Goal: Entertainment & Leisure: Consume media (video, audio)

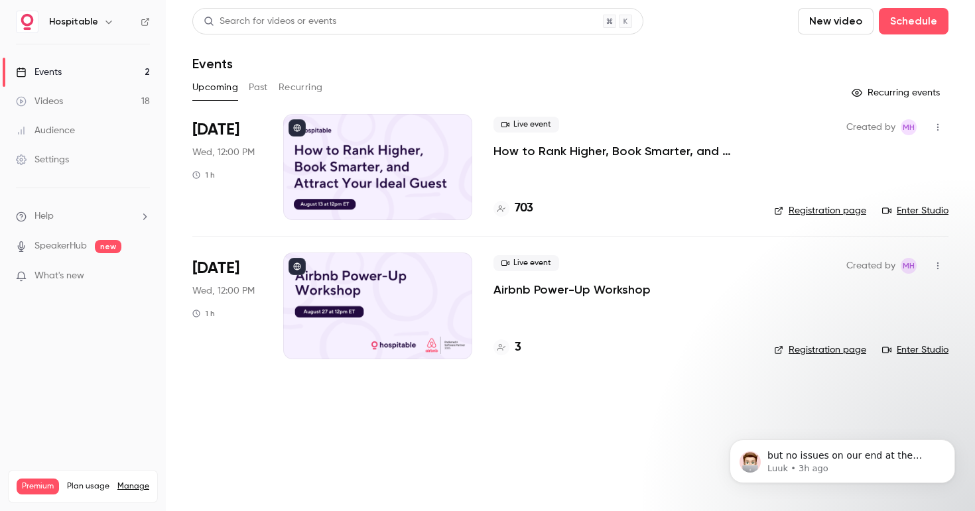
click at [72, 75] on link "Events 2" at bounding box center [83, 72] width 166 height 29
click at [540, 149] on p "How to Rank Higher, Book Smarter, and Attract Your Ideal Guest" at bounding box center [622, 151] width 259 height 16
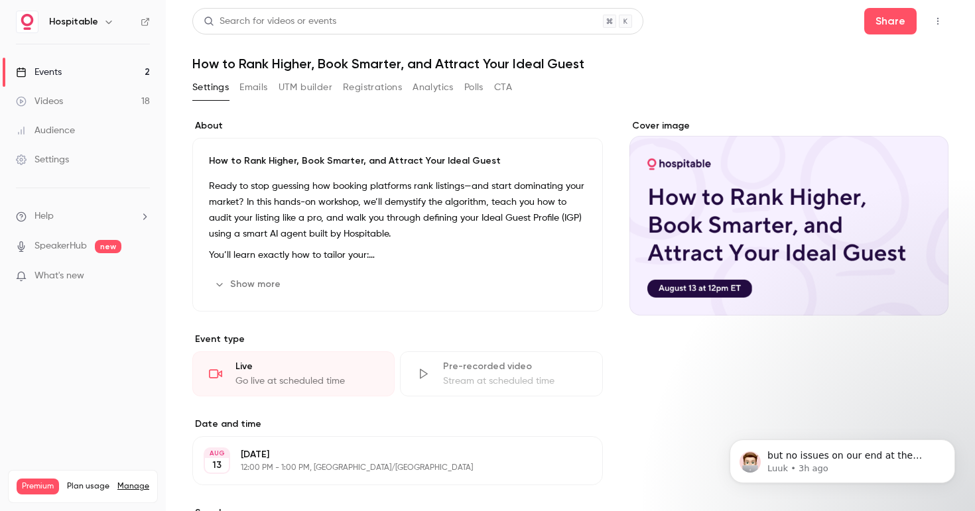
click at [441, 82] on button "Analytics" at bounding box center [432, 87] width 41 height 21
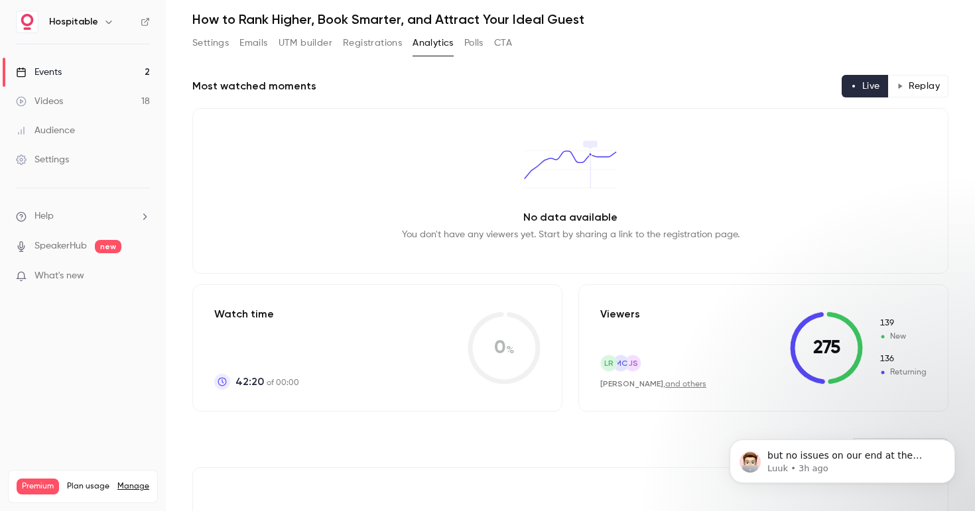
scroll to position [33, 0]
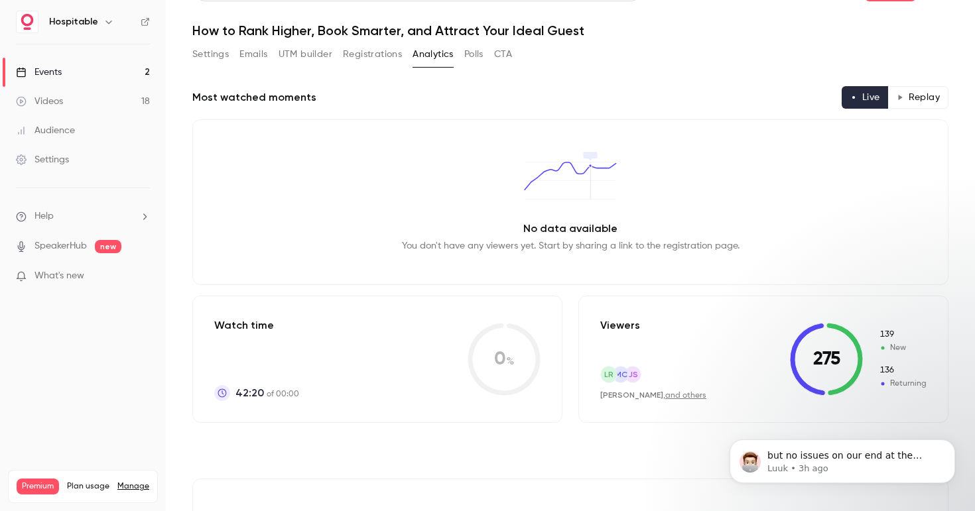
click at [213, 54] on button "Settings" at bounding box center [210, 54] width 36 height 21
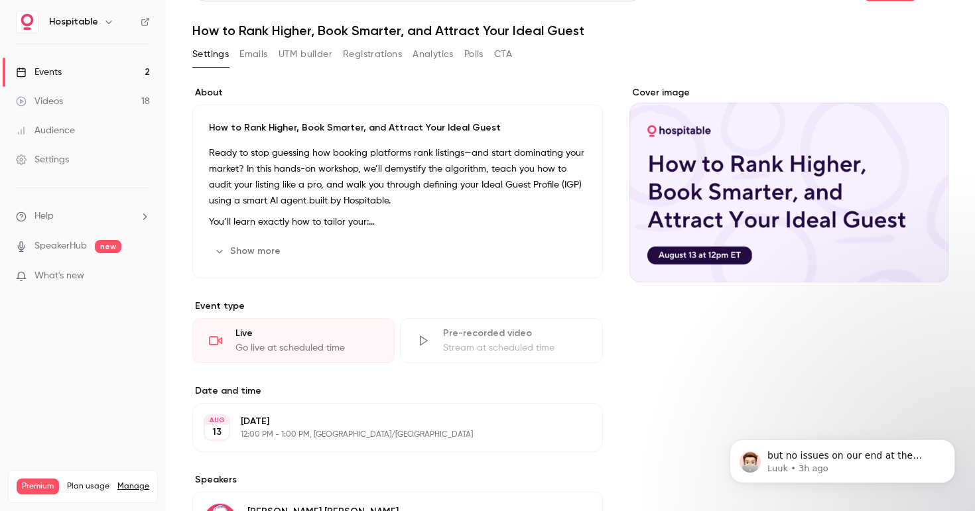
click at [368, 41] on div "Search for videos or events Share How to Rank Higher, Book Smarter, and Attract…" at bounding box center [570, 328] width 756 height 707
click at [369, 51] on button "Registrations" at bounding box center [372, 54] width 59 height 21
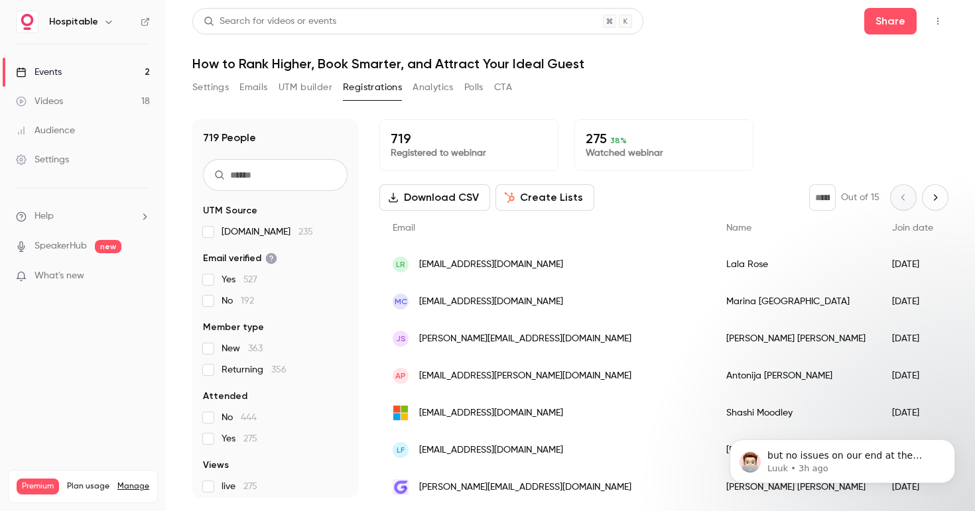
click at [377, 66] on h1 "How to Rank Higher, Book Smarter, and Attract Your Ideal Guest" at bounding box center [570, 64] width 756 height 16
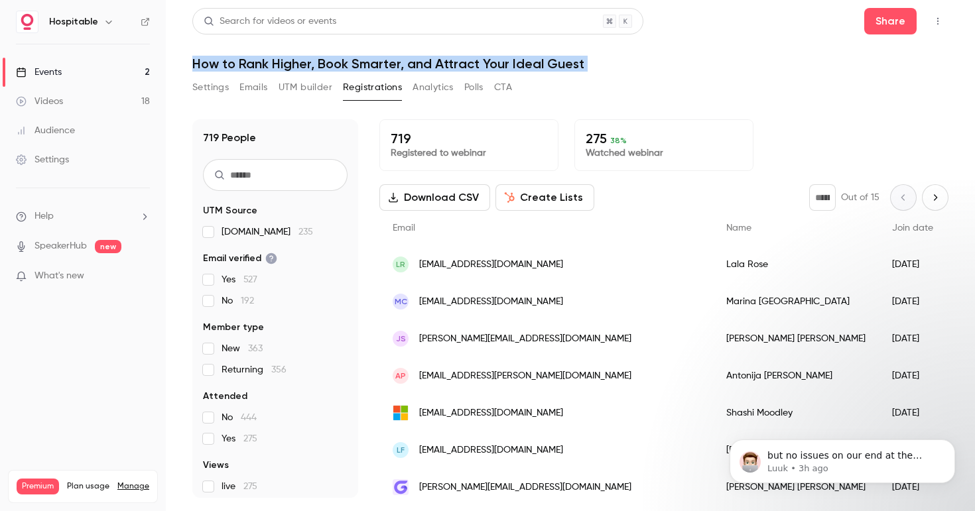
click at [377, 66] on h1 "How to Rank Higher, Book Smarter, and Attract Your Ideal Guest" at bounding box center [570, 64] width 756 height 16
copy div "How to Rank Higher, Book Smarter, and Attract Your Ideal Guest Settings Emails …"
click at [440, 90] on button "Analytics" at bounding box center [432, 87] width 41 height 21
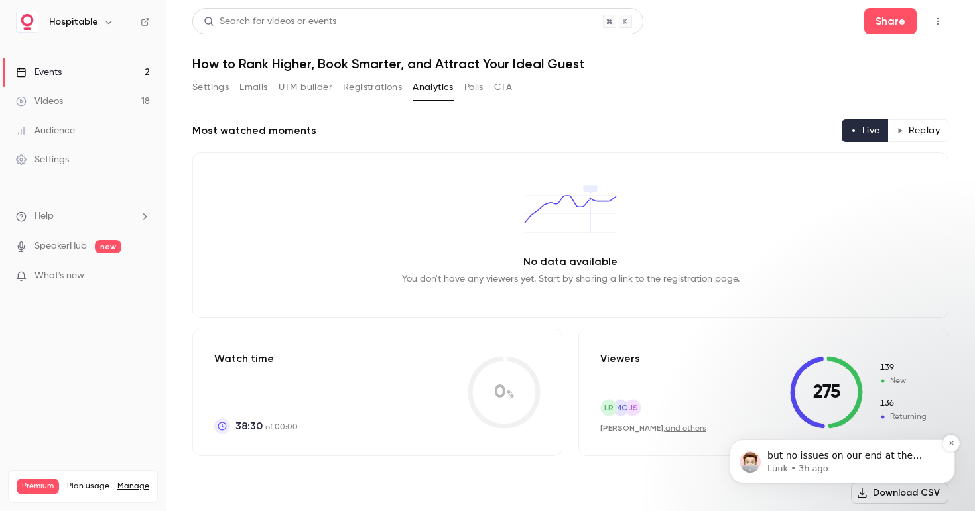
click at [789, 463] on p "Luuk • 3h ago" at bounding box center [852, 469] width 171 height 12
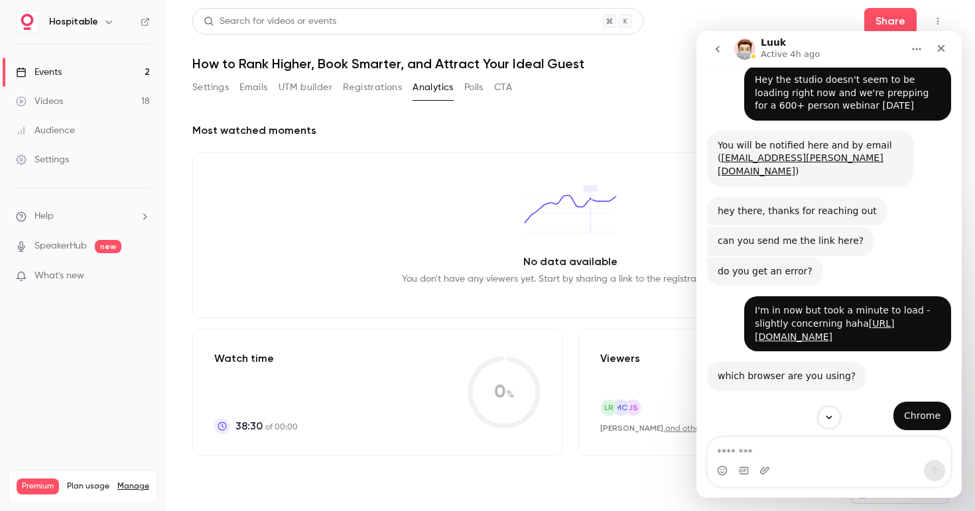
scroll to position [298, 0]
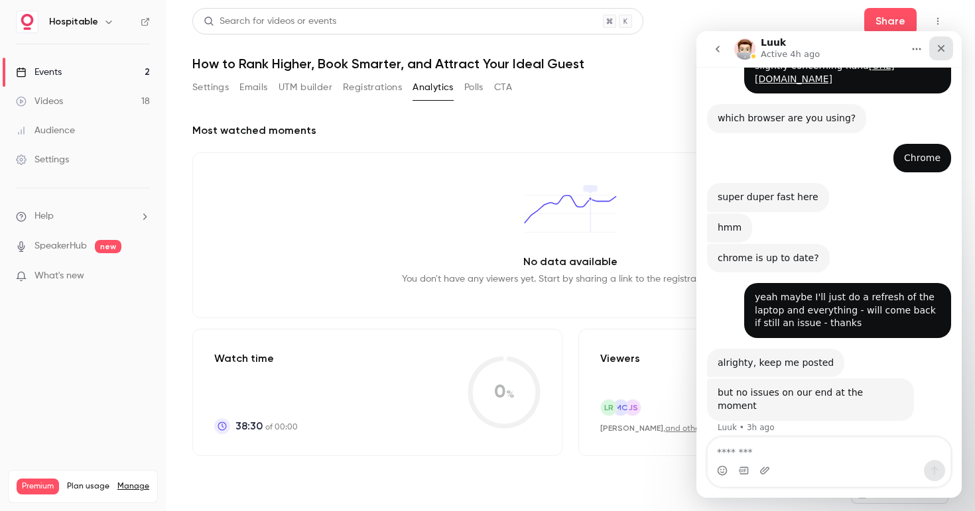
click at [935, 48] on div "Close" at bounding box center [941, 48] width 24 height 24
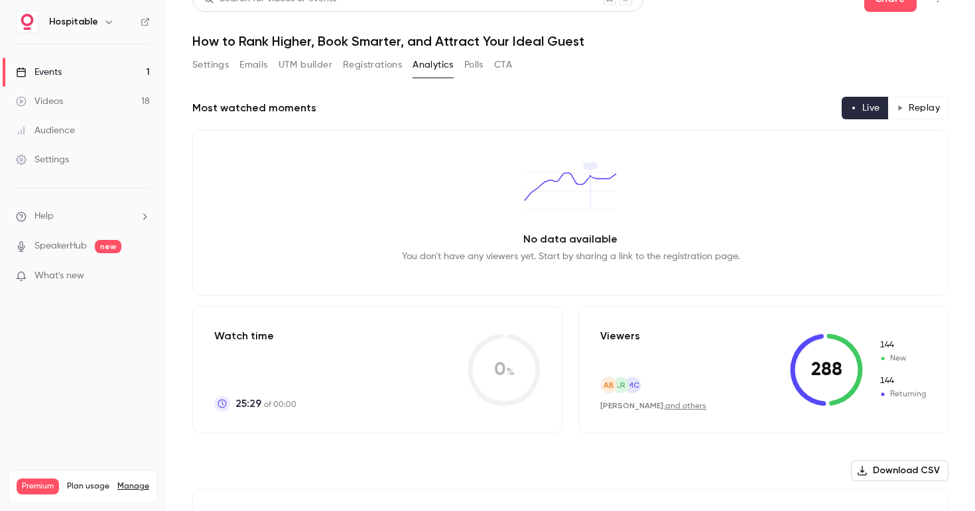
scroll to position [38, 0]
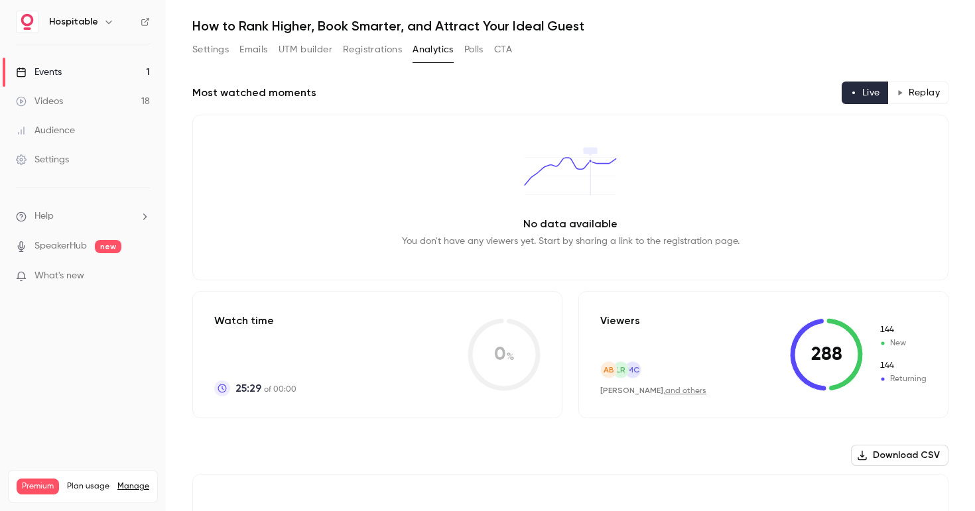
click at [227, 50] on button "Settings" at bounding box center [210, 49] width 36 height 21
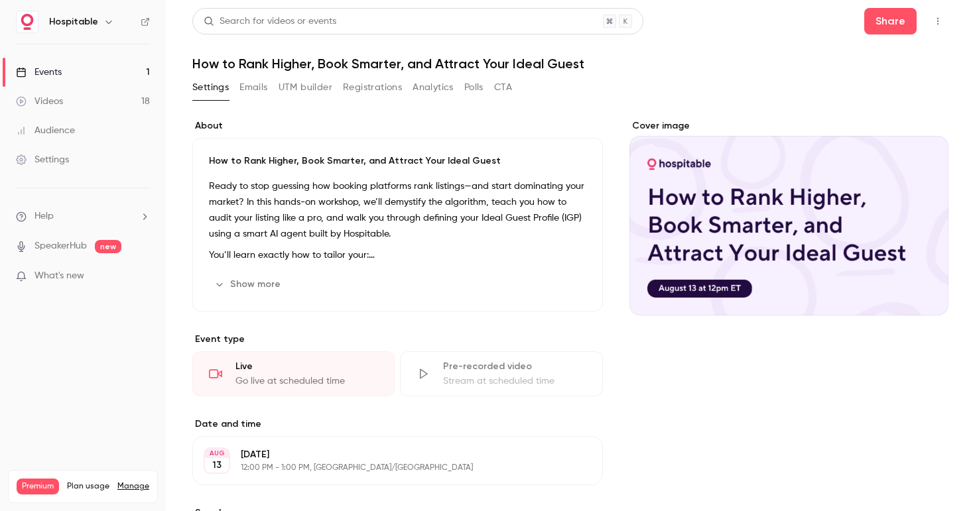
click at [84, 76] on link "Events 1" at bounding box center [83, 72] width 166 height 29
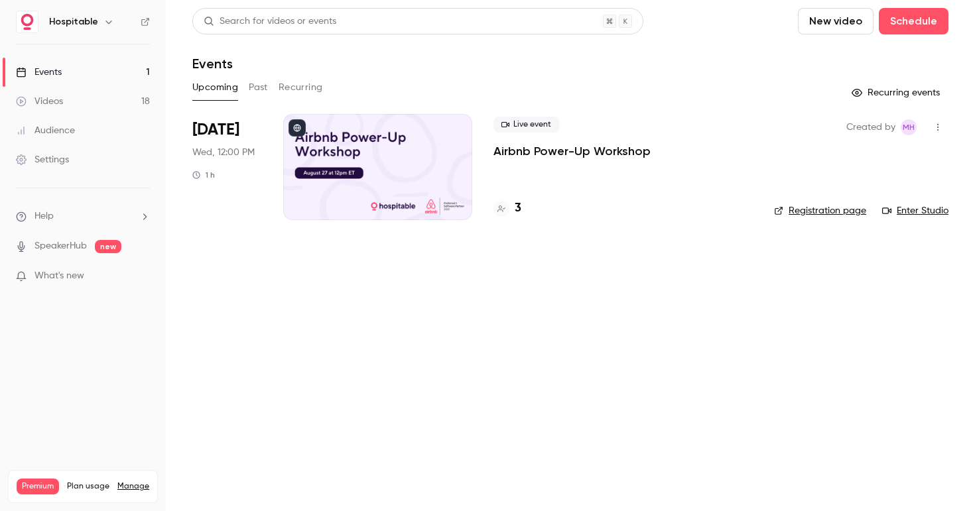
click at [256, 84] on button "Past" at bounding box center [258, 87] width 19 height 21
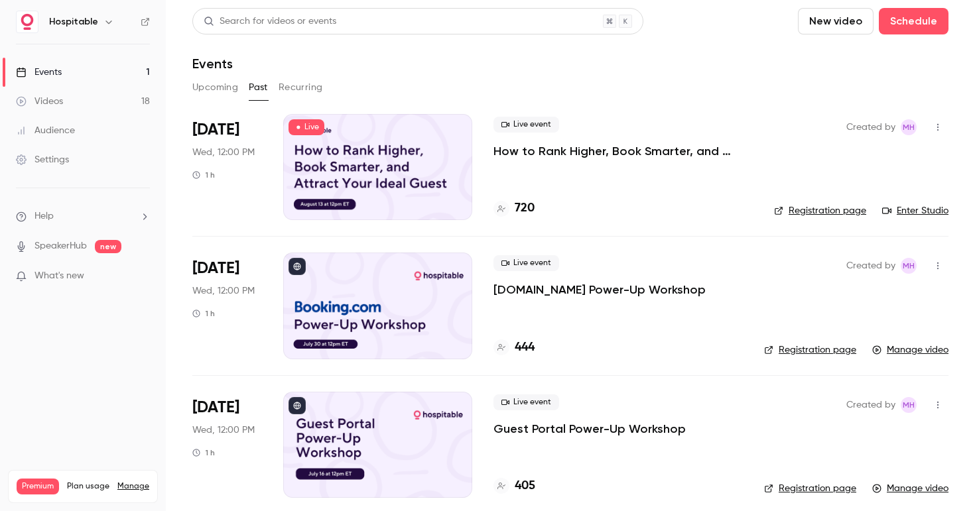
click at [574, 150] on p "How to Rank Higher, Book Smarter, and Attract Your Ideal Guest" at bounding box center [622, 151] width 259 height 16
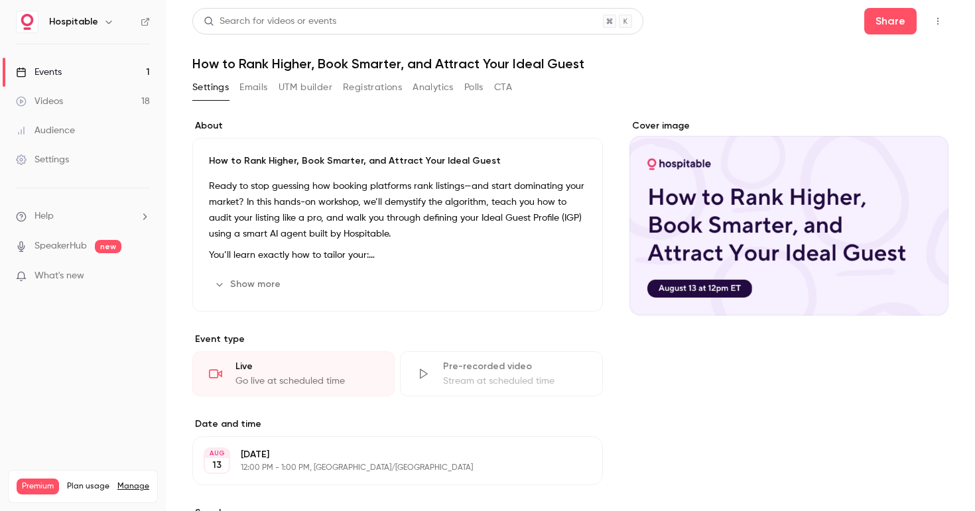
click at [421, 84] on button "Analytics" at bounding box center [432, 87] width 41 height 21
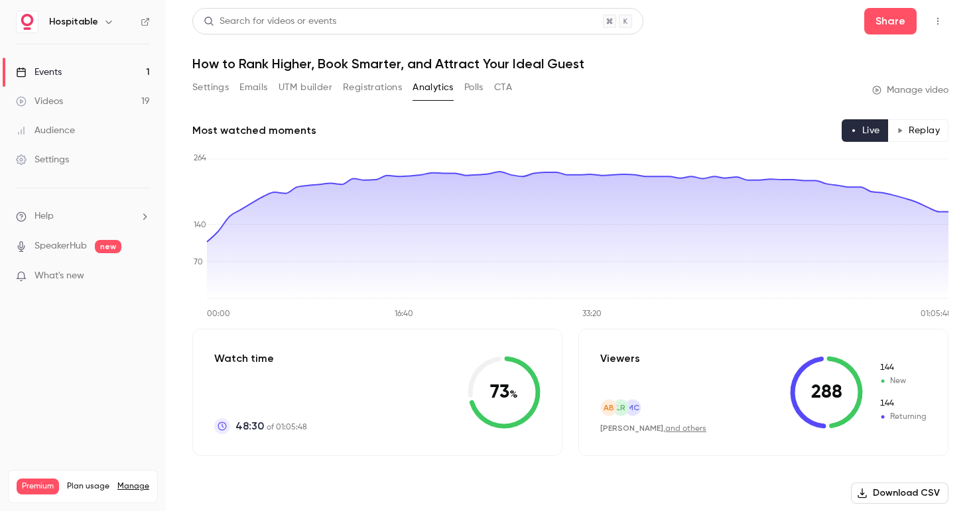
click at [103, 68] on link "Events 1" at bounding box center [83, 72] width 166 height 29
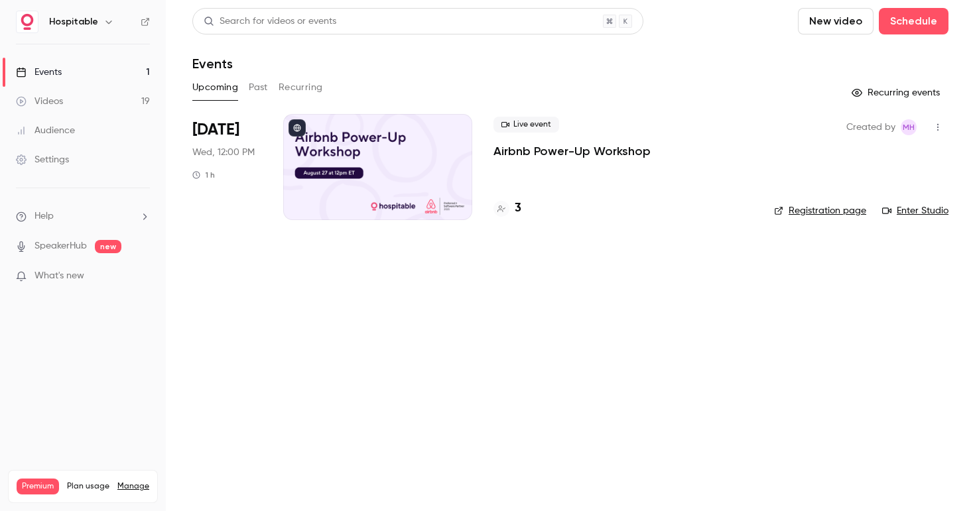
click at [265, 93] on button "Past" at bounding box center [258, 87] width 19 height 21
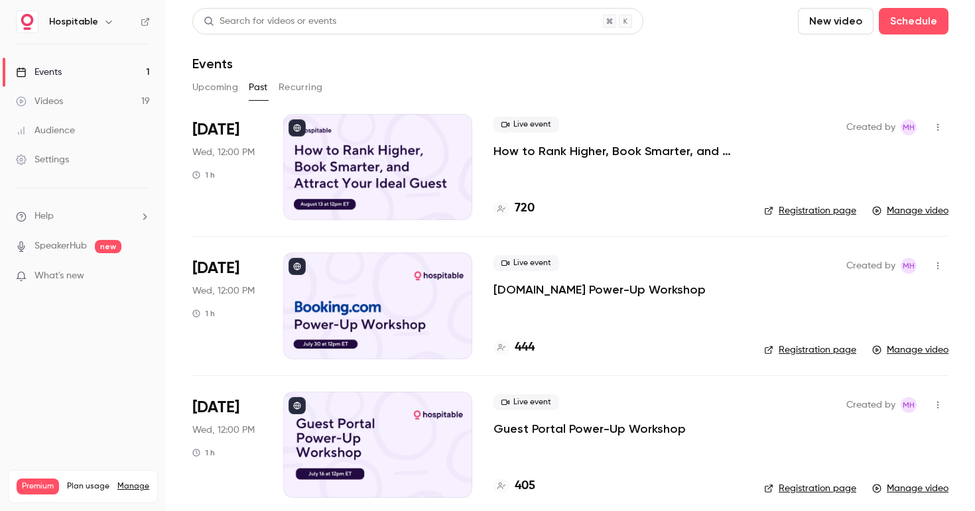
click at [593, 155] on p "How to Rank Higher, Book Smarter, and Attract Your Ideal Guest" at bounding box center [617, 151] width 249 height 16
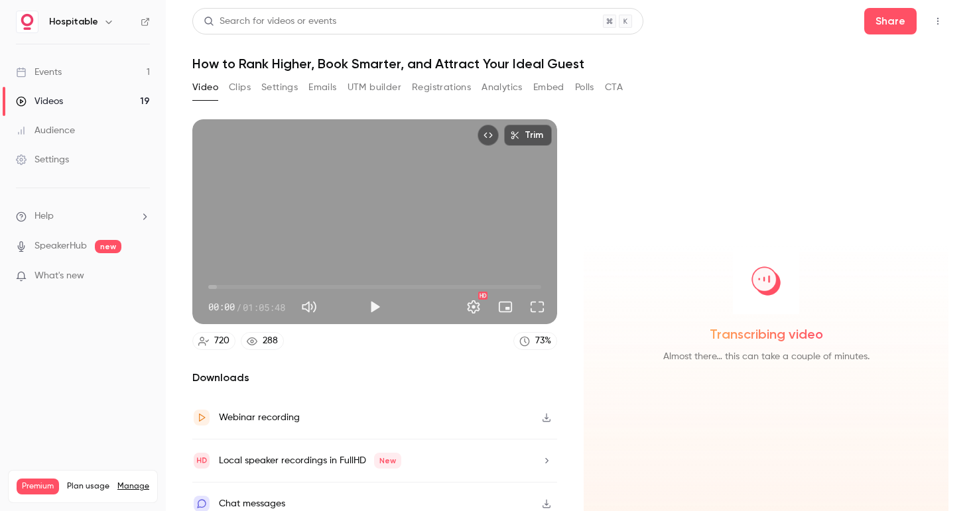
click at [237, 86] on button "Clips" at bounding box center [240, 87] width 22 height 21
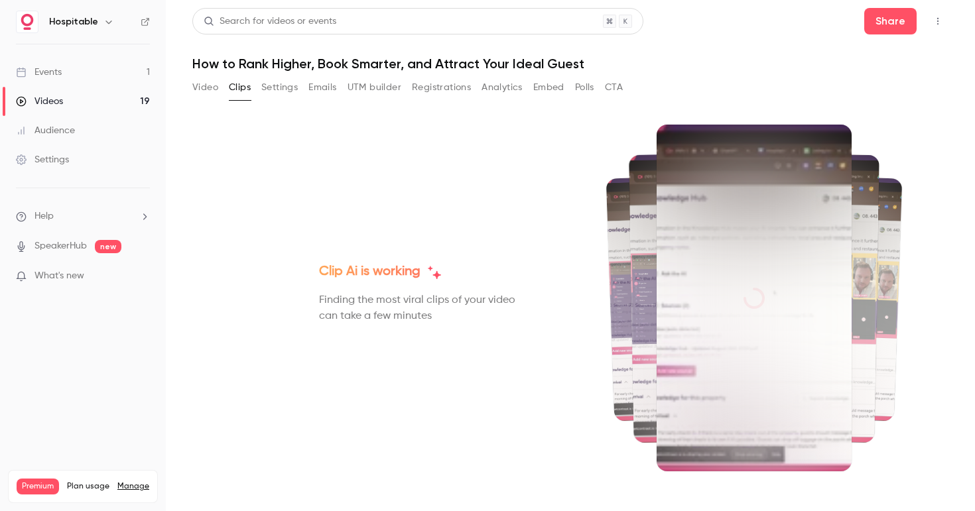
click at [206, 82] on button "Video" at bounding box center [205, 87] width 26 height 21
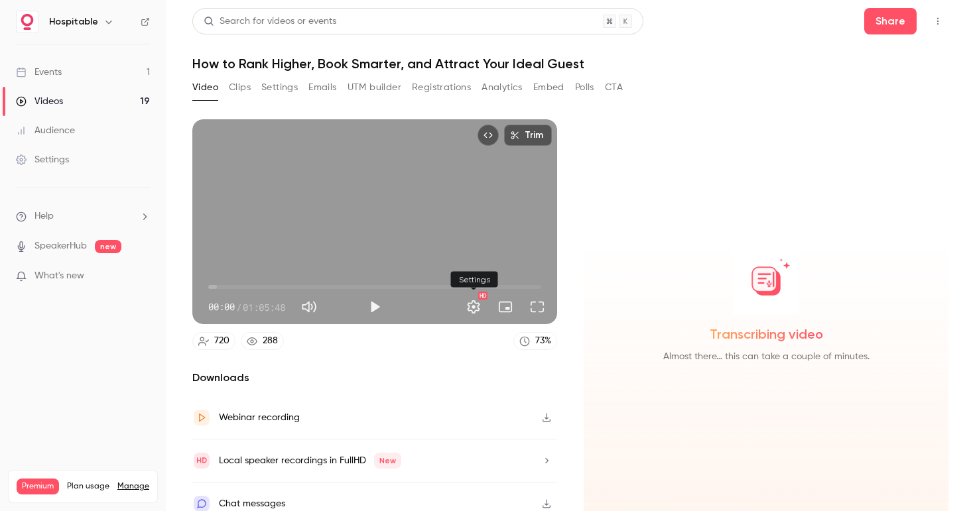
scroll to position [14, 0]
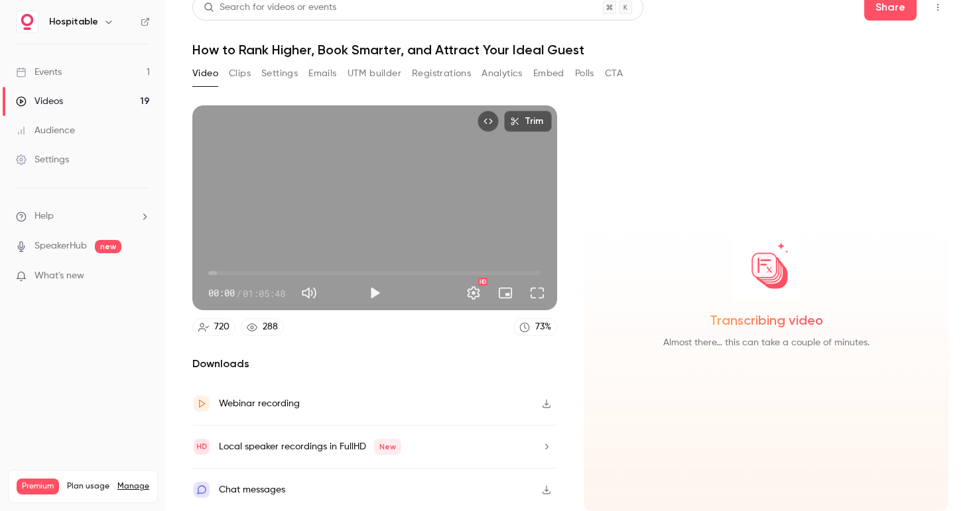
click at [549, 410] on button "button" at bounding box center [546, 403] width 21 height 21
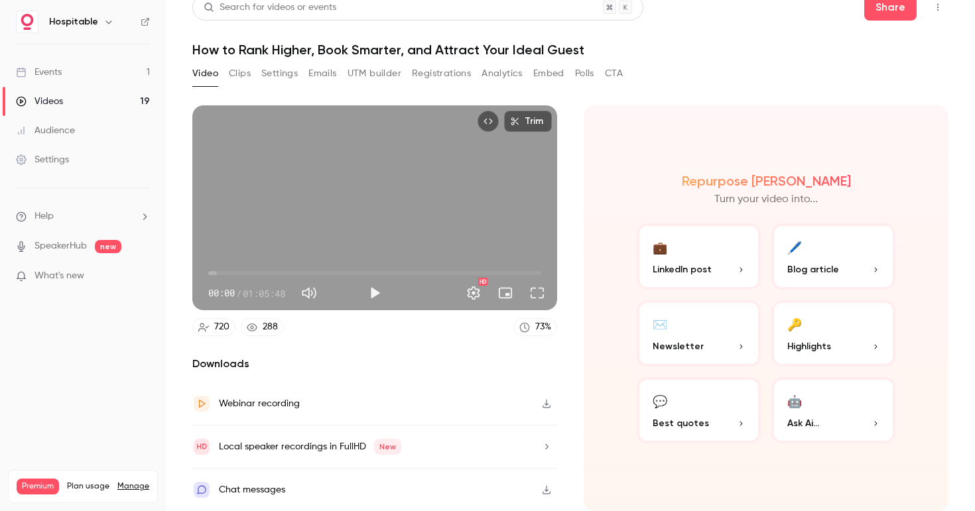
click at [656, 95] on div "Trim 00:00 00:00 / 01:05:48 HD 720 288 73 % Downloads Webinar recording Local s…" at bounding box center [570, 277] width 756 height 375
